Goal: Communication & Community: Connect with others

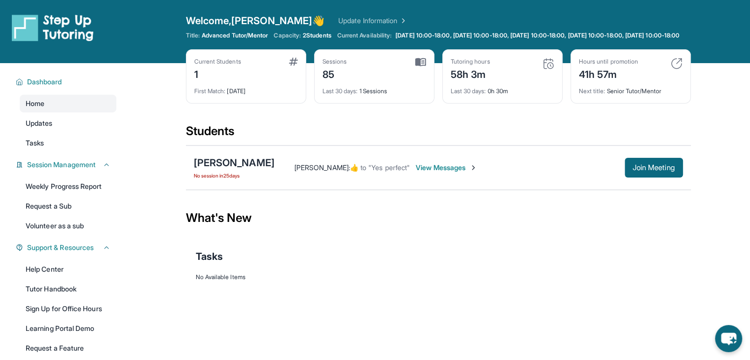
click at [439, 173] on span "View Messages" at bounding box center [447, 168] width 62 height 10
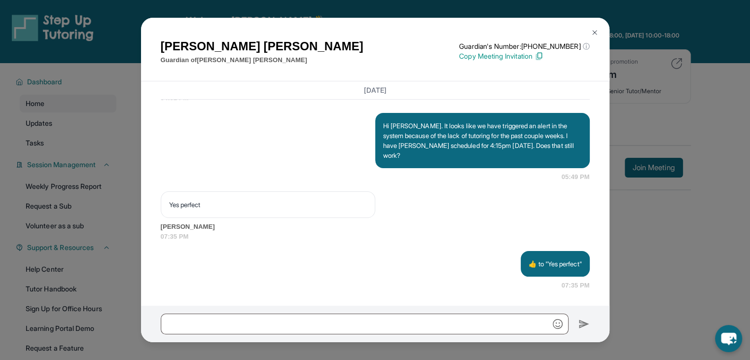
scroll to position [15782, 0]
click at [597, 33] on img at bounding box center [595, 33] width 8 height 8
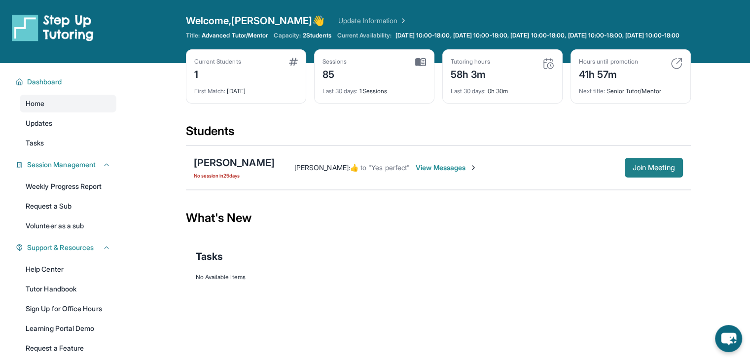
click at [646, 171] on span "Join Meeting" at bounding box center [654, 168] width 42 height 6
click at [434, 173] on span "View Messages" at bounding box center [447, 168] width 62 height 10
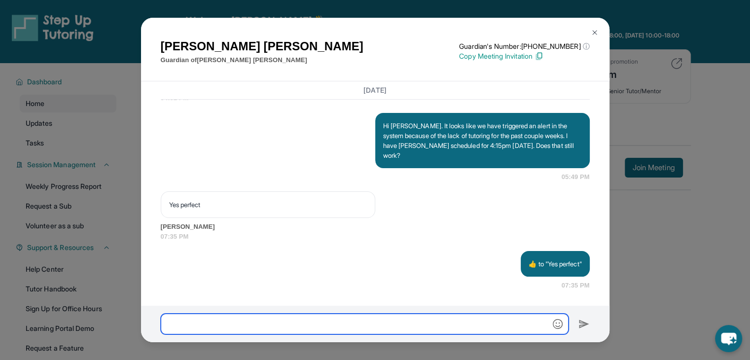
click at [266, 327] on input "text" at bounding box center [365, 324] width 408 height 21
type input "**********"
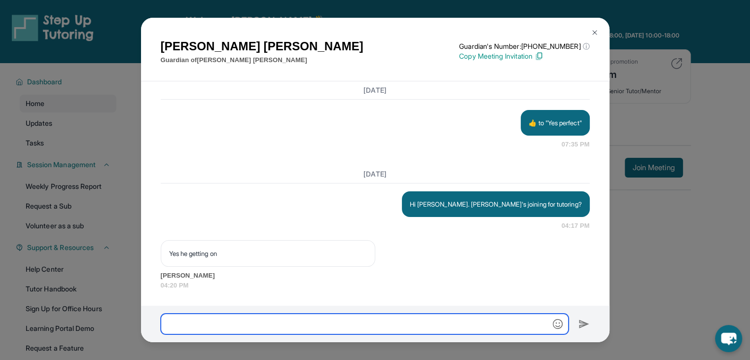
scroll to position [15923, 0]
click at [246, 325] on input "text" at bounding box center [365, 324] width 408 height 21
type input "*********"
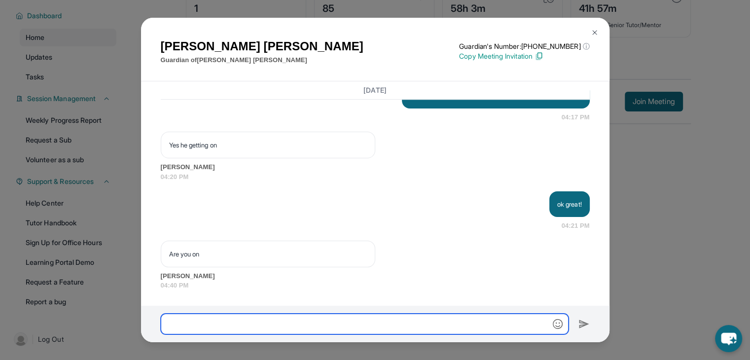
scroll to position [16031, 0]
click at [254, 319] on input "text" at bounding box center [365, 324] width 408 height 21
type input "****"
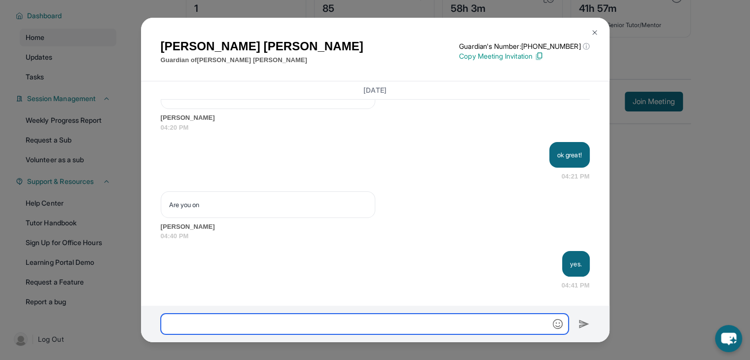
scroll to position [16080, 0]
click at [241, 322] on input "text" at bounding box center [365, 324] width 408 height 21
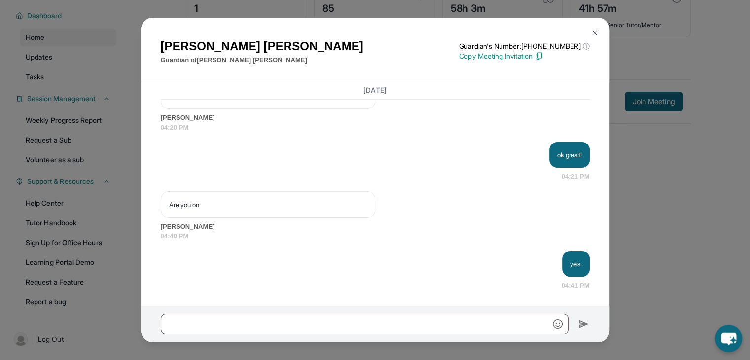
click at [593, 30] on img at bounding box center [595, 33] width 8 height 8
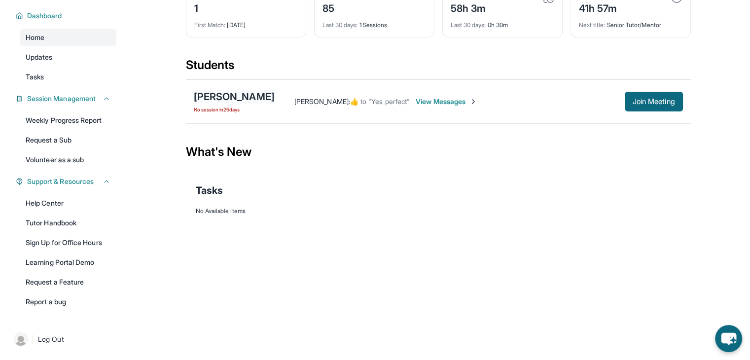
click at [224, 95] on div "[PERSON_NAME]" at bounding box center [234, 97] width 81 height 14
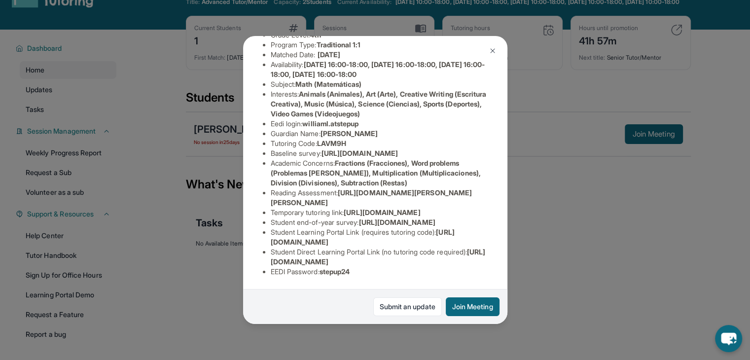
scroll to position [0, 0]
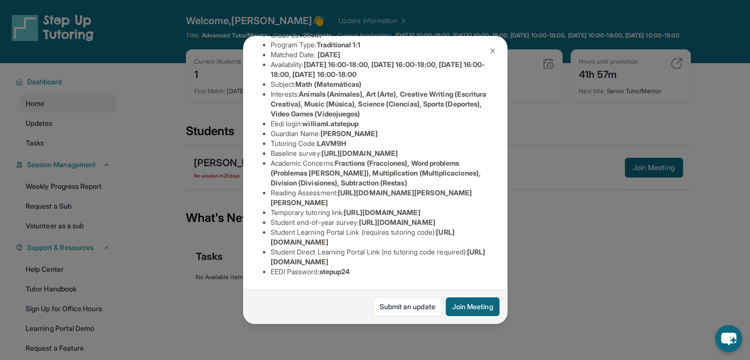
click at [490, 51] on img at bounding box center [493, 51] width 8 height 8
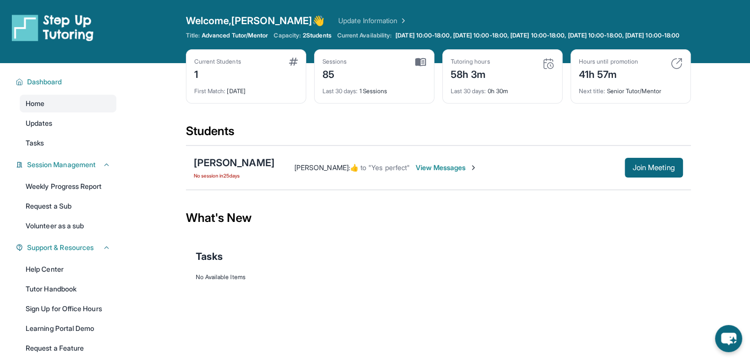
click at [437, 173] on span "View Messages" at bounding box center [447, 168] width 62 height 10
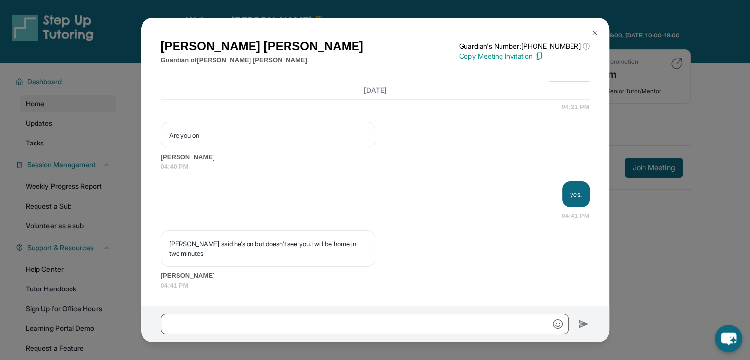
scroll to position [16149, 0]
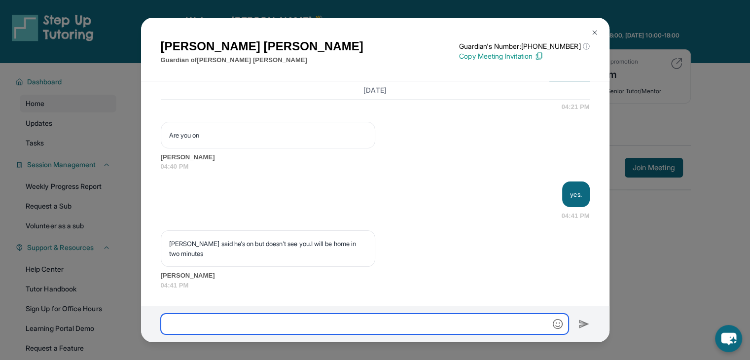
click at [301, 324] on input "text" at bounding box center [365, 324] width 408 height 21
type input "*******"
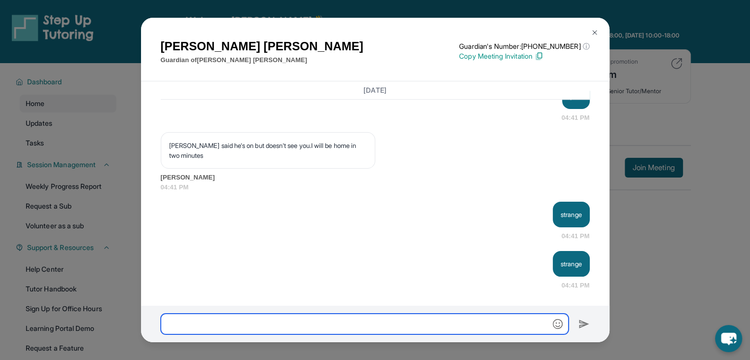
scroll to position [16248, 0]
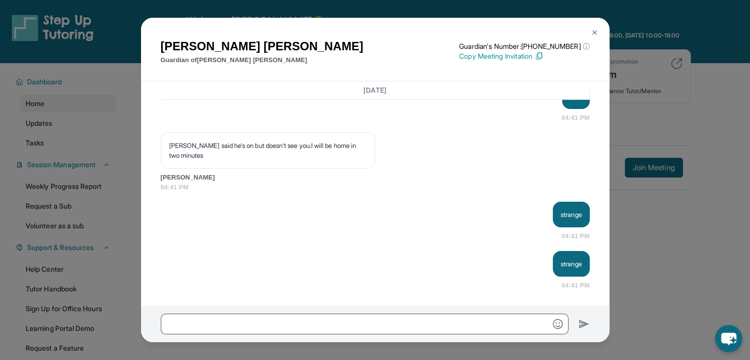
click at [593, 30] on img at bounding box center [595, 33] width 8 height 8
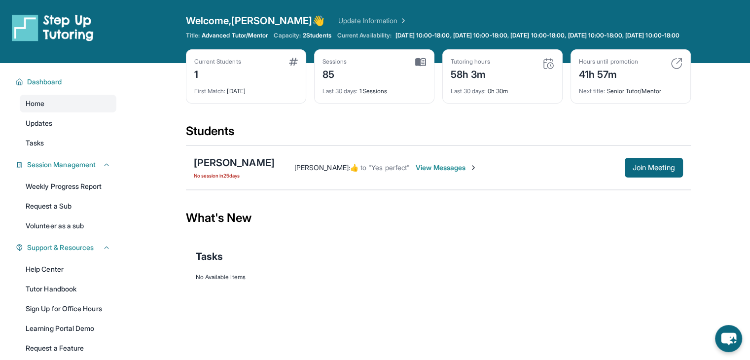
click at [442, 170] on span "View Messages" at bounding box center [447, 168] width 62 height 10
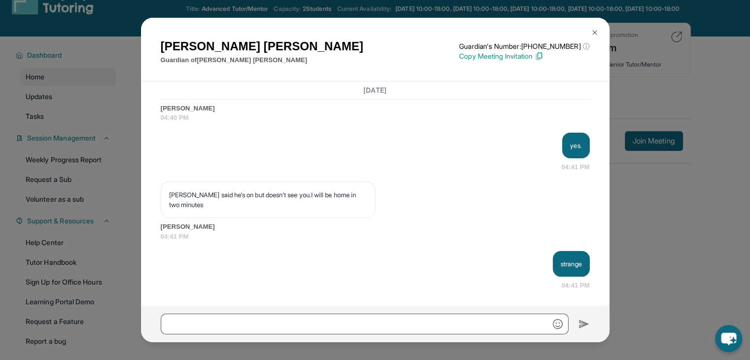
scroll to position [49, 0]
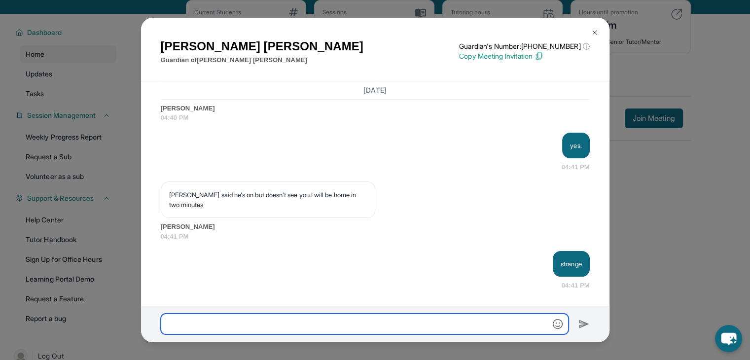
click at [260, 326] on input "text" at bounding box center [365, 324] width 408 height 21
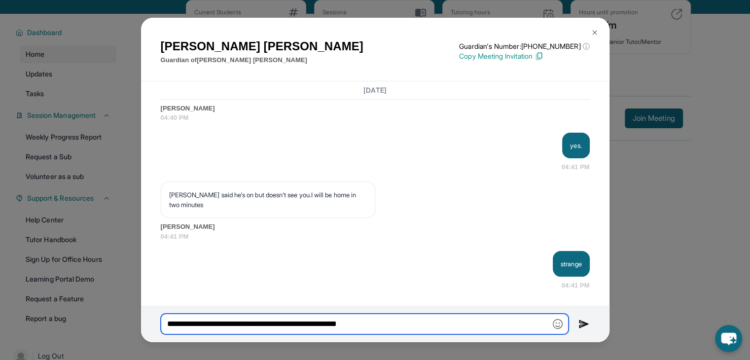
type input "**********"
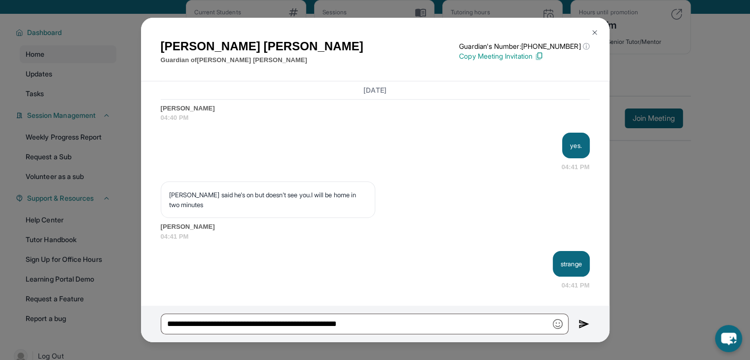
click at [584, 326] on img at bounding box center [583, 324] width 11 height 12
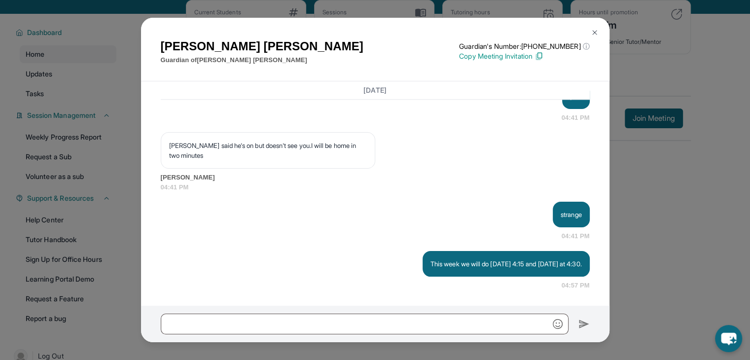
scroll to position [16248, 0]
